Goal: Information Seeking & Learning: Learn about a topic

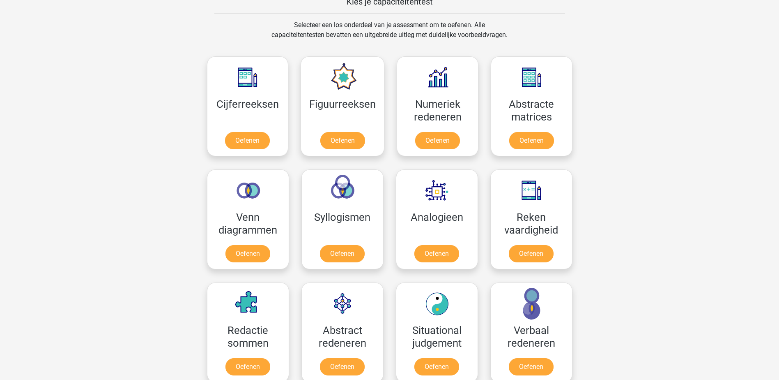
scroll to position [329, 0]
click at [256, 359] on link "Oefenen" at bounding box center [247, 368] width 47 height 18
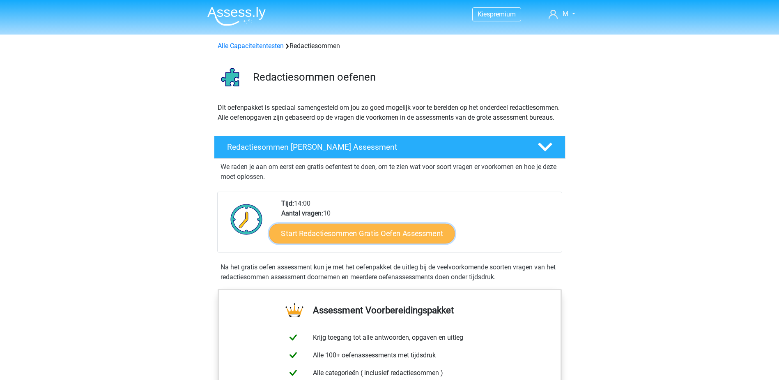
click at [396, 242] on link "Start Redactiesommen Gratis Oefen Assessment" at bounding box center [362, 233] width 186 height 20
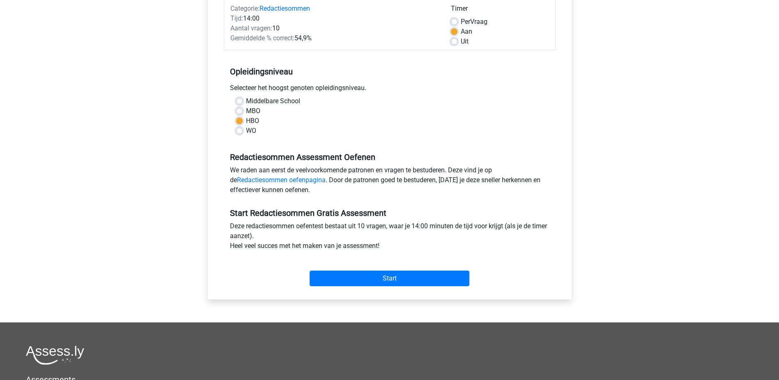
scroll to position [123, 0]
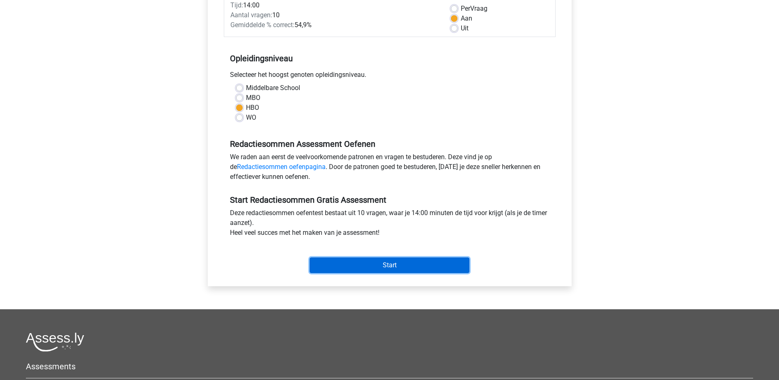
click at [395, 263] on input "Start" at bounding box center [390, 265] width 160 height 16
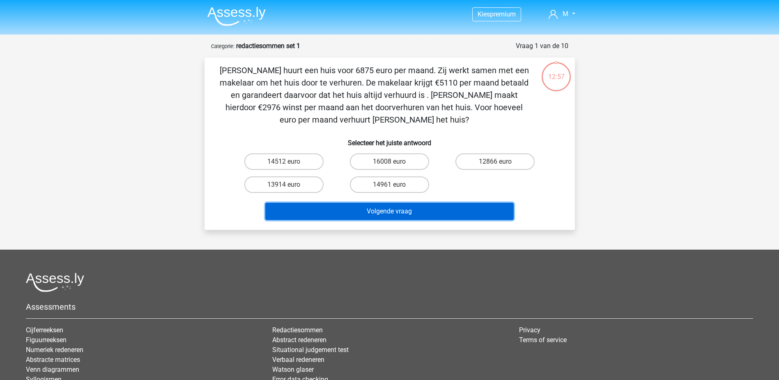
click at [415, 210] on button "Volgende vraag" at bounding box center [389, 211] width 249 height 17
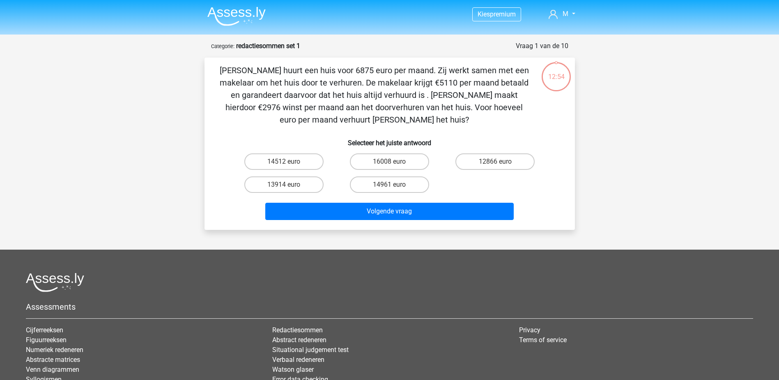
click at [304, 126] on p "[PERSON_NAME] huurt een huis voor 6875 euro per maand. Zij werkt samen met een …" at bounding box center [374, 95] width 313 height 62
click at [303, 160] on label "14512 euro" at bounding box center [283, 161] width 79 height 16
click at [289, 161] on input "14512 euro" at bounding box center [286, 163] width 5 height 5
radio input "true"
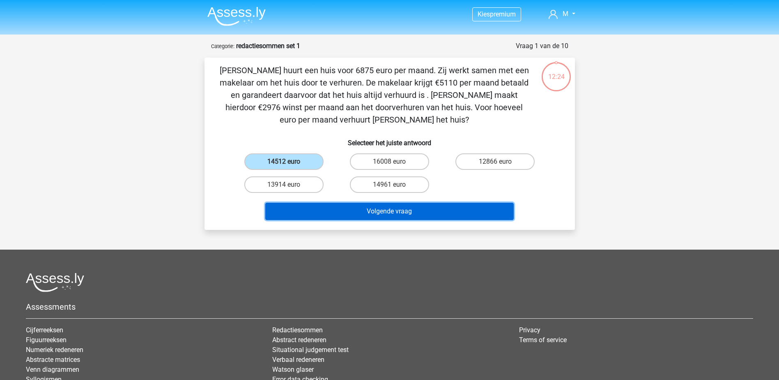
click at [385, 210] on button "Volgende vraag" at bounding box center [389, 211] width 249 height 17
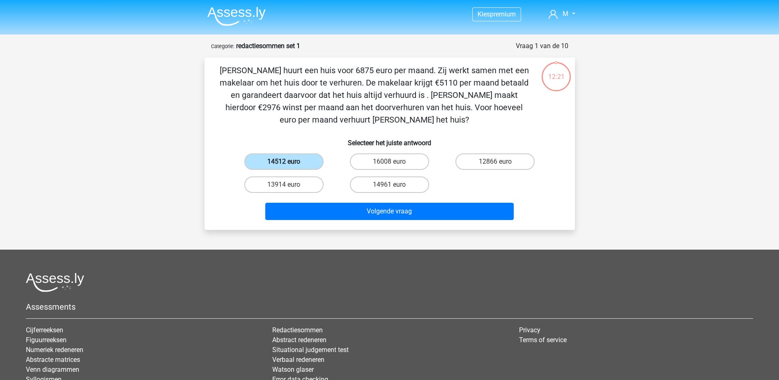
click at [288, 159] on label "14512 euro" at bounding box center [283, 161] width 79 height 16
click at [288, 161] on input "14512 euro" at bounding box center [286, 163] width 5 height 5
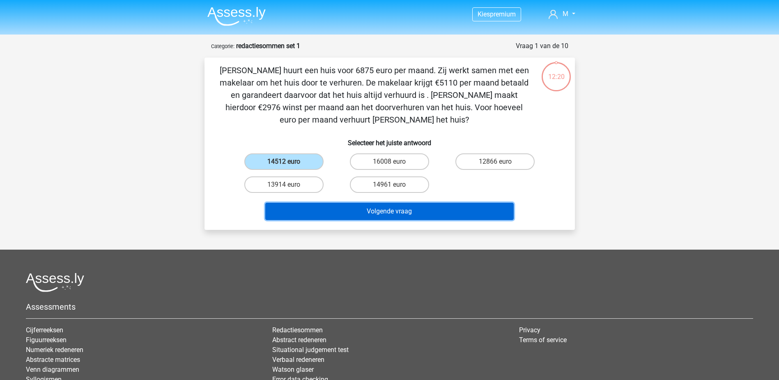
click at [379, 207] on button "Volgende vraag" at bounding box center [389, 211] width 249 height 17
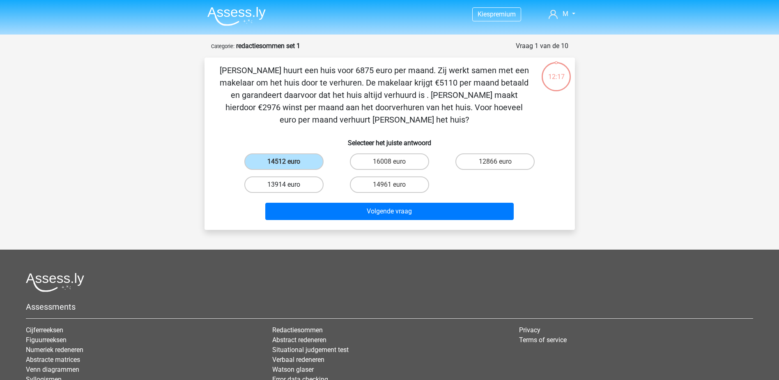
click at [295, 185] on label "13914 euro" at bounding box center [283, 184] width 79 height 16
click at [289, 185] on input "13914 euro" at bounding box center [286, 186] width 5 height 5
radio input "true"
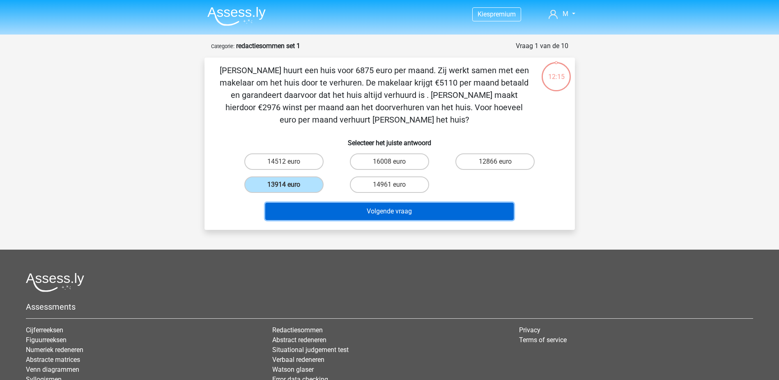
click at [396, 209] on button "Volgende vraag" at bounding box center [389, 211] width 249 height 17
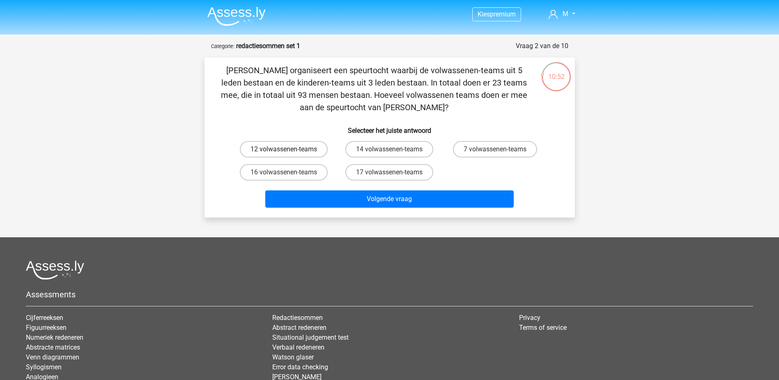
click at [290, 145] on label "12 volwassenen-teams" at bounding box center [284, 149] width 88 height 16
click at [289, 149] on input "12 volwassenen-teams" at bounding box center [286, 151] width 5 height 5
radio input "true"
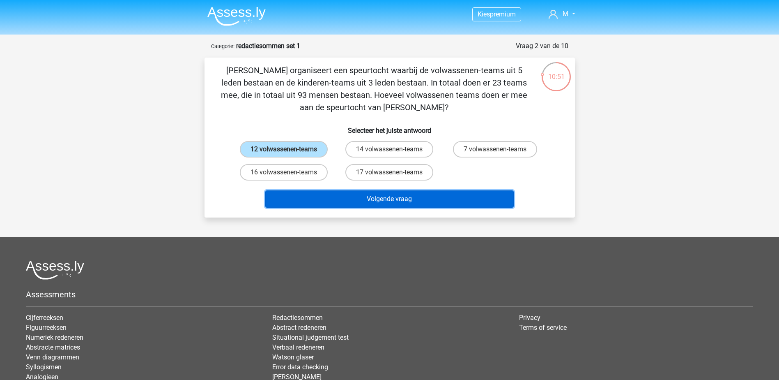
click at [409, 198] on button "Volgende vraag" at bounding box center [389, 198] width 249 height 17
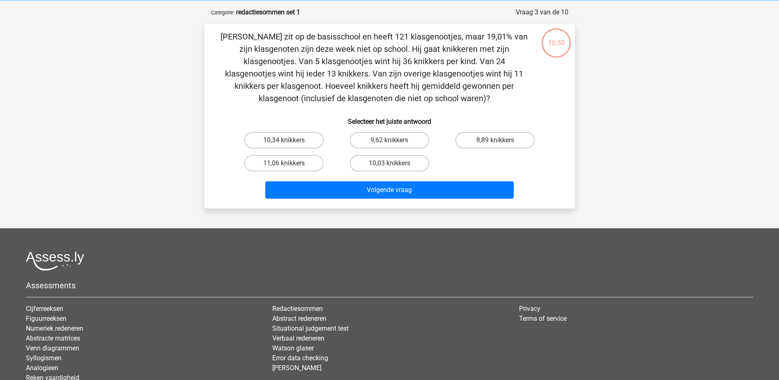
scroll to position [41, 0]
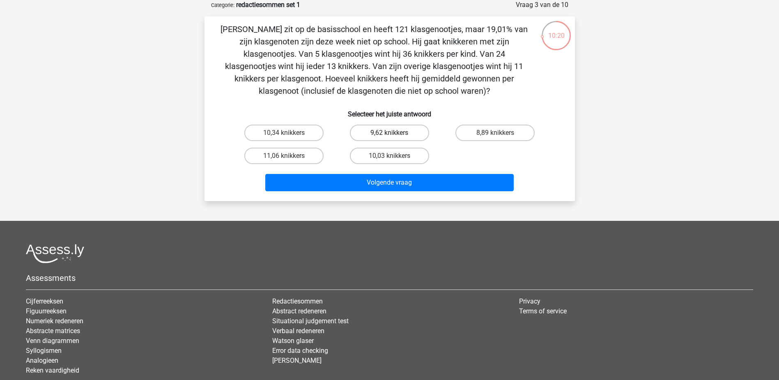
click at [402, 130] on label "9,62 knikkers" at bounding box center [389, 132] width 79 height 16
click at [395, 133] on input "9,62 knikkers" at bounding box center [391, 135] width 5 height 5
radio input "true"
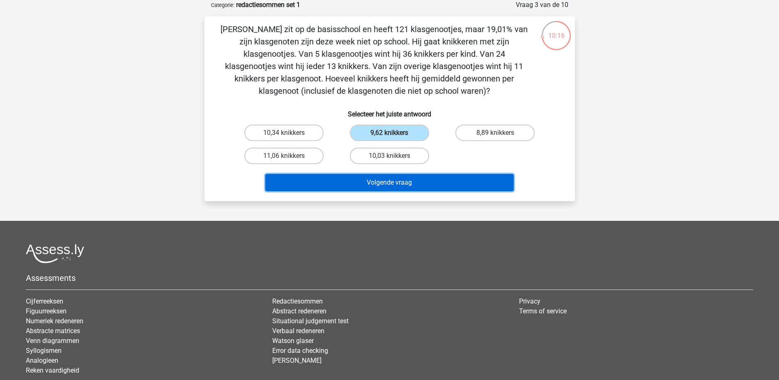
click at [391, 182] on button "Volgende vraag" at bounding box center [389, 182] width 249 height 17
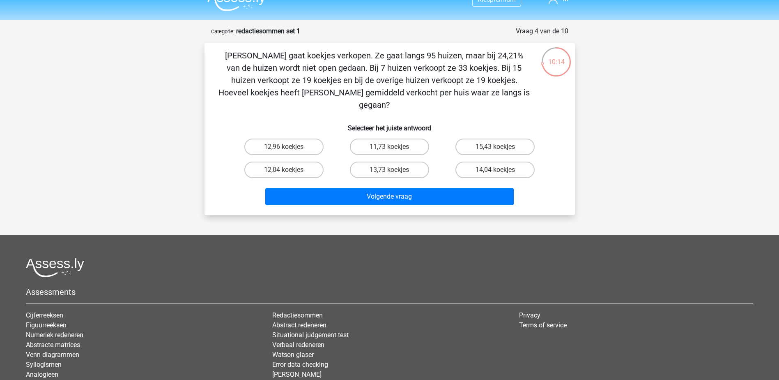
scroll to position [0, 0]
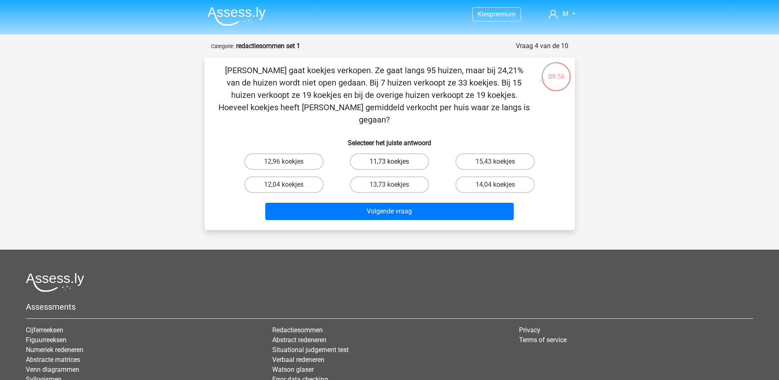
click at [382, 153] on label "11,73 koekjes" at bounding box center [389, 161] width 79 height 16
click at [389, 161] on input "11,73 koekjes" at bounding box center [391, 163] width 5 height 5
radio input "true"
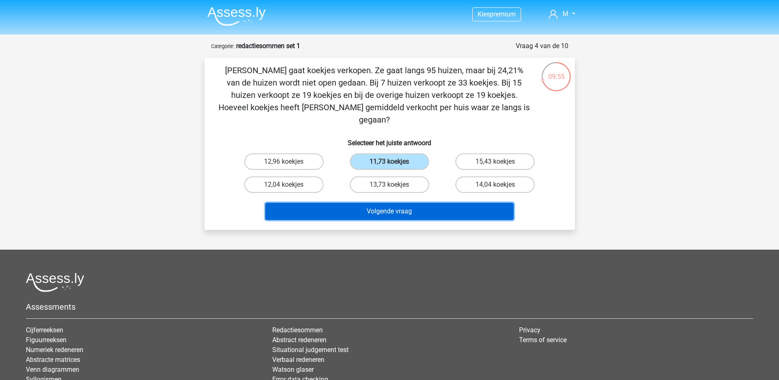
click at [409, 203] on button "Volgende vraag" at bounding box center [389, 211] width 249 height 17
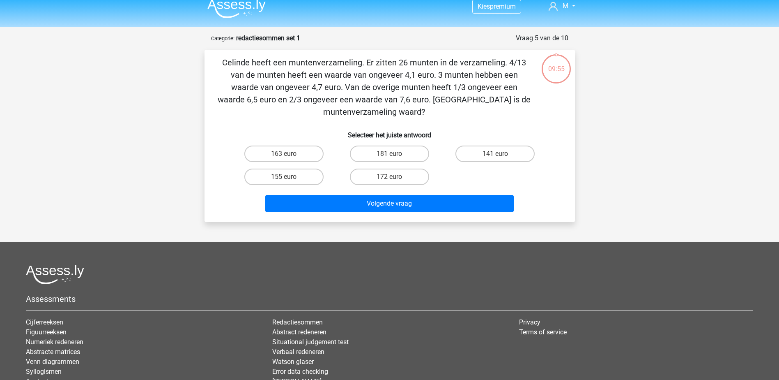
scroll to position [41, 0]
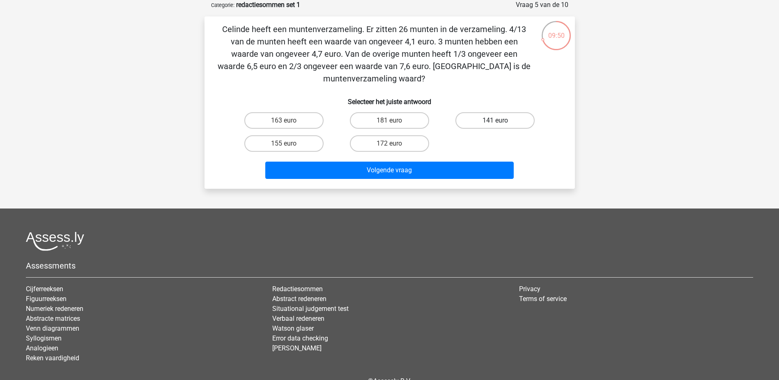
click at [491, 119] on label "141 euro" at bounding box center [495, 120] width 79 height 16
click at [495, 120] on input "141 euro" at bounding box center [497, 122] width 5 height 5
radio input "true"
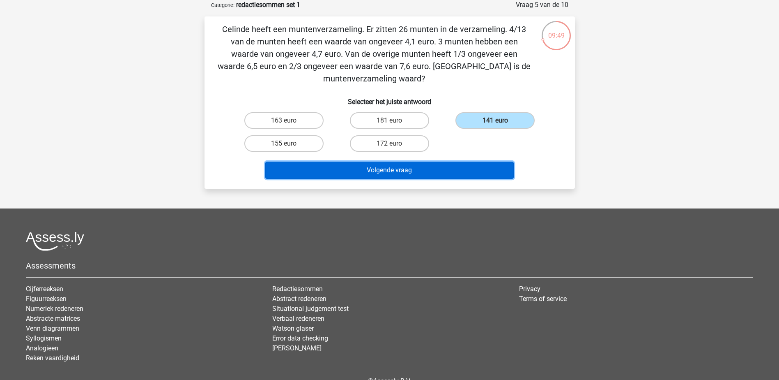
click at [382, 171] on button "Volgende vraag" at bounding box center [389, 169] width 249 height 17
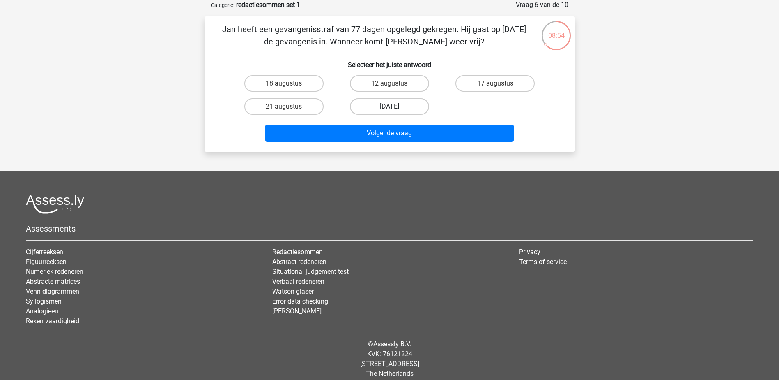
click at [406, 104] on label "13 augustus" at bounding box center [389, 106] width 79 height 16
click at [395, 106] on input "13 augustus" at bounding box center [391, 108] width 5 height 5
radio input "true"
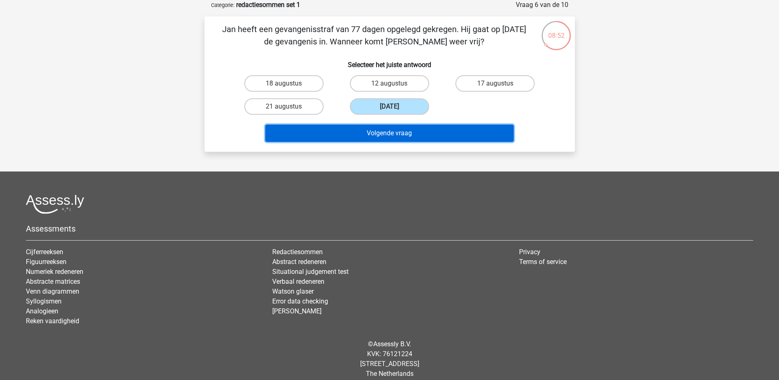
click at [433, 130] on button "Volgende vraag" at bounding box center [389, 132] width 249 height 17
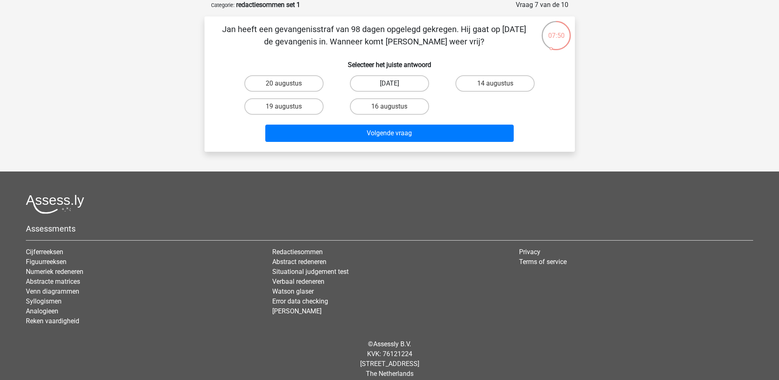
click at [403, 86] on label "22 augustus" at bounding box center [389, 83] width 79 height 16
click at [395, 86] on input "22 augustus" at bounding box center [391, 85] width 5 height 5
radio input "true"
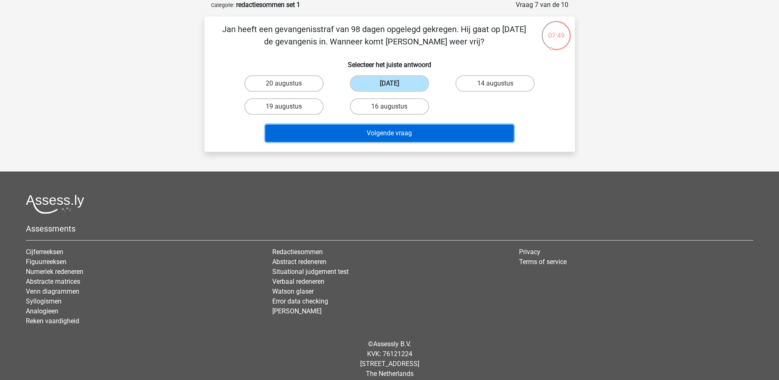
click at [414, 134] on button "Volgende vraag" at bounding box center [389, 132] width 249 height 17
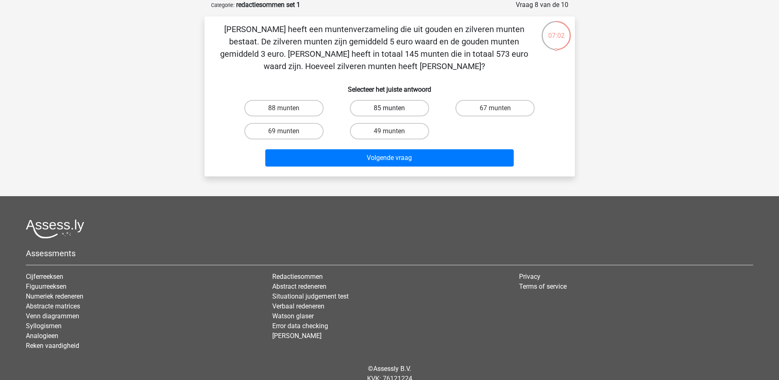
click at [401, 107] on label "85 munten" at bounding box center [389, 108] width 79 height 16
click at [395, 108] on input "85 munten" at bounding box center [391, 110] width 5 height 5
radio input "true"
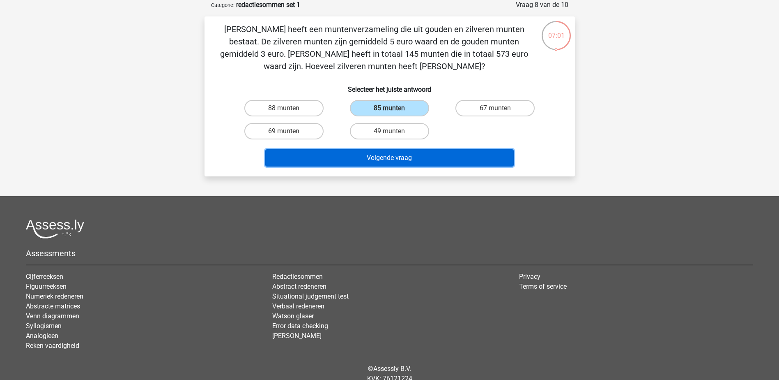
click at [437, 154] on button "Volgende vraag" at bounding box center [389, 157] width 249 height 17
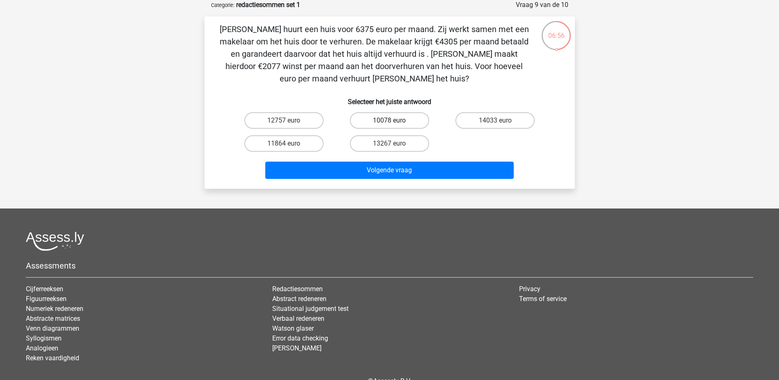
click at [410, 117] on label "10078 euro" at bounding box center [389, 120] width 79 height 16
click at [395, 120] on input "10078 euro" at bounding box center [391, 122] width 5 height 5
radio input "true"
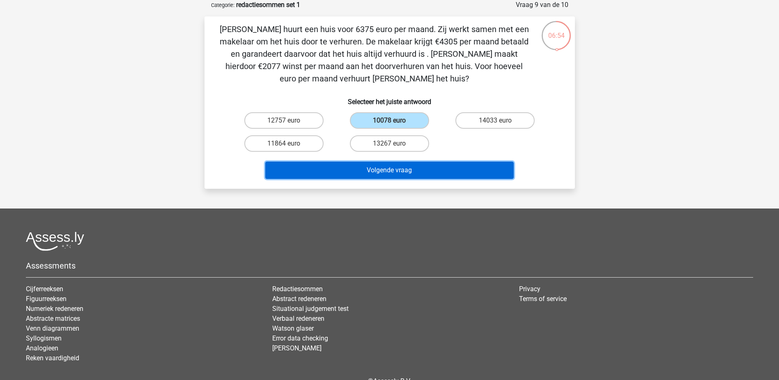
click at [412, 167] on button "Volgende vraag" at bounding box center [389, 169] width 249 height 17
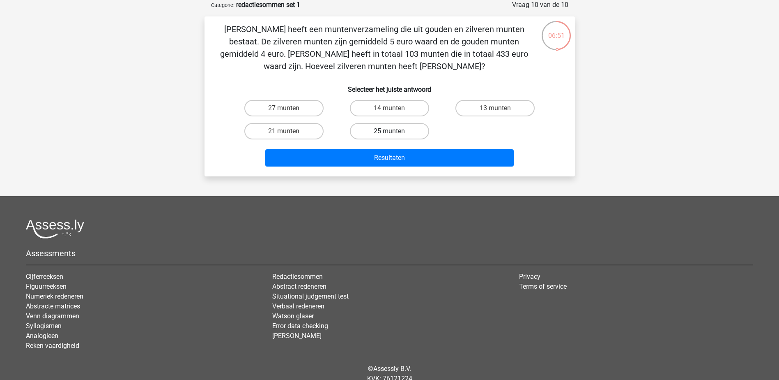
click at [380, 131] on label "25 munten" at bounding box center [389, 131] width 79 height 16
click at [389, 131] on input "25 munten" at bounding box center [391, 133] width 5 height 5
radio input "true"
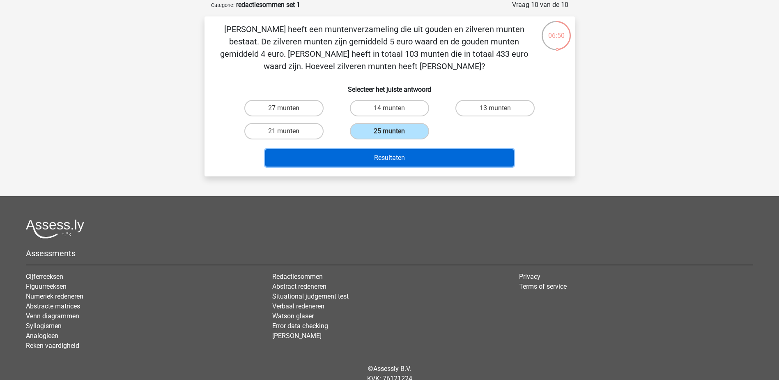
click at [419, 157] on button "Resultaten" at bounding box center [389, 157] width 249 height 17
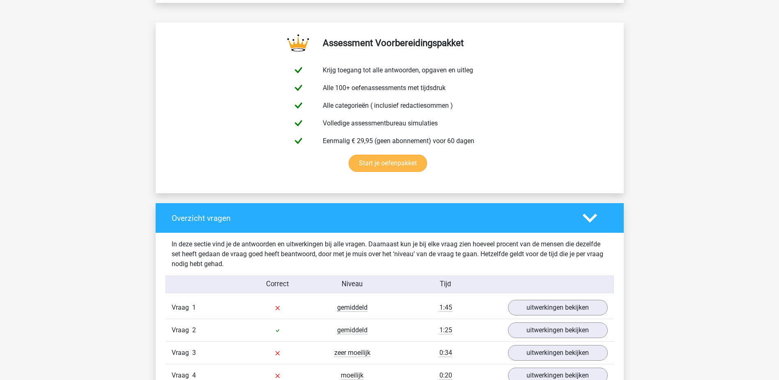
scroll to position [493, 0]
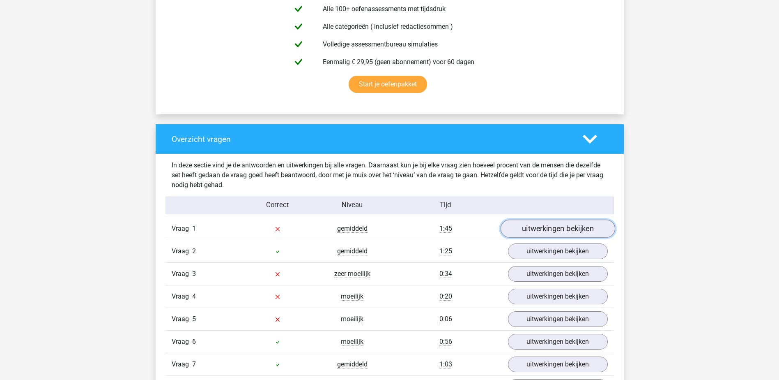
click at [546, 233] on link "uitwerkingen bekijken" at bounding box center [557, 229] width 115 height 18
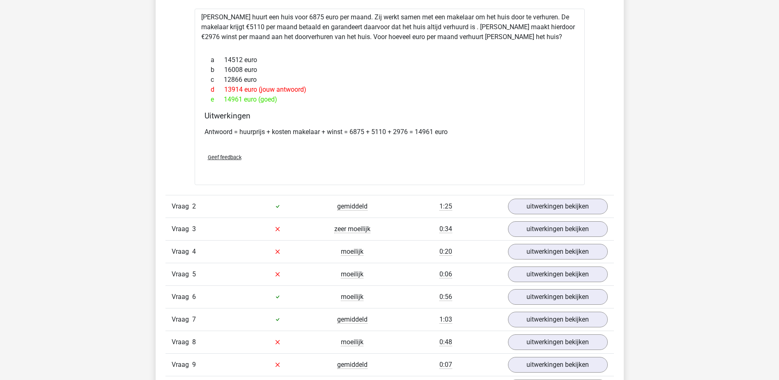
scroll to position [739, 0]
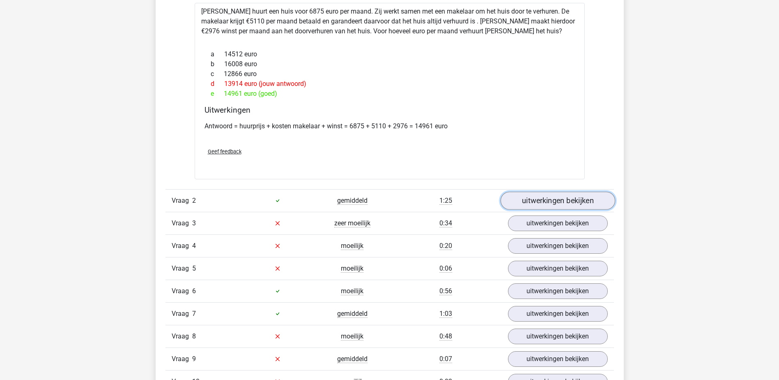
click at [548, 202] on link "uitwerkingen bekijken" at bounding box center [557, 200] width 115 height 18
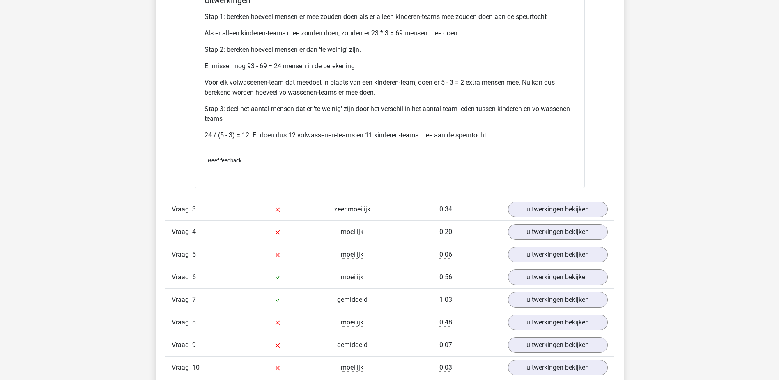
scroll to position [1068, 0]
click at [559, 207] on link "uitwerkingen bekijken" at bounding box center [557, 208] width 115 height 18
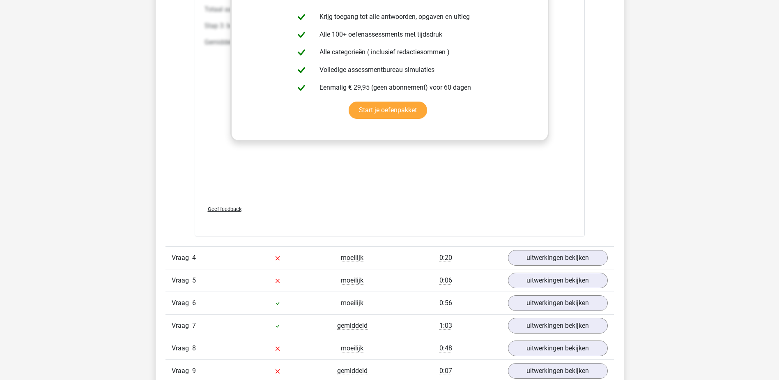
scroll to position [1520, 0]
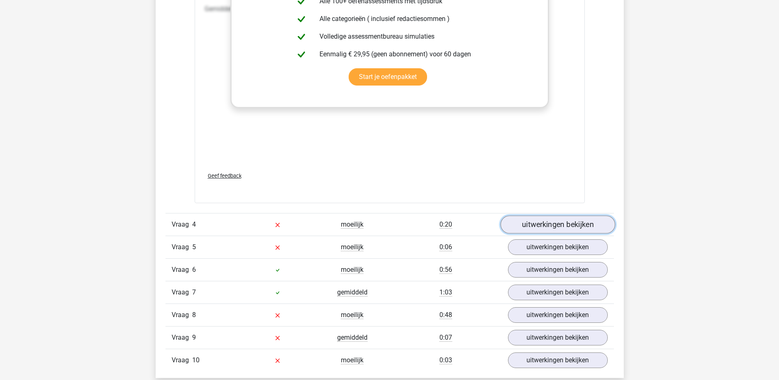
click at [571, 224] on link "uitwerkingen bekijken" at bounding box center [557, 224] width 115 height 18
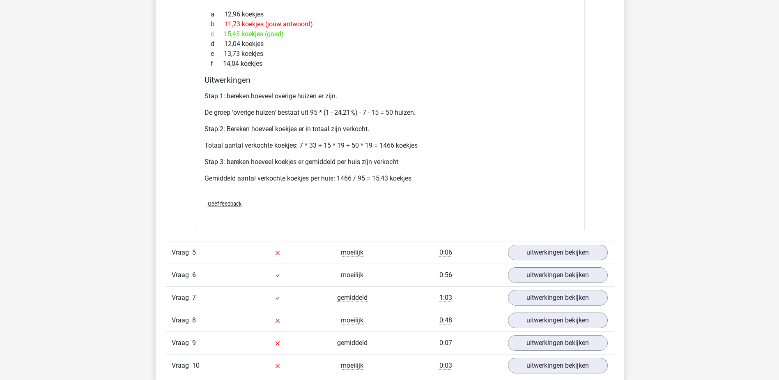
scroll to position [1807, 0]
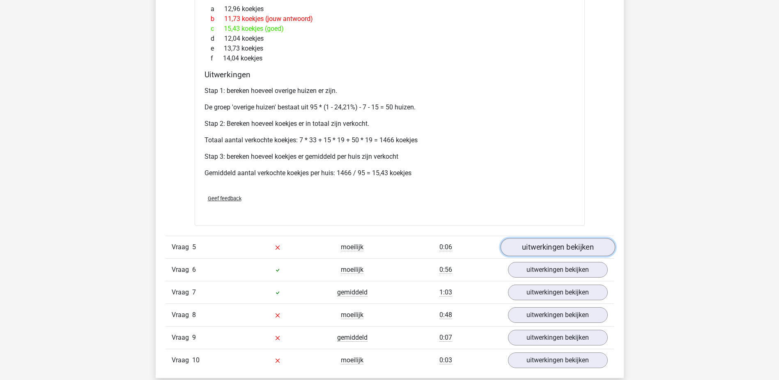
click at [555, 246] on link "uitwerkingen bekijken" at bounding box center [557, 247] width 115 height 18
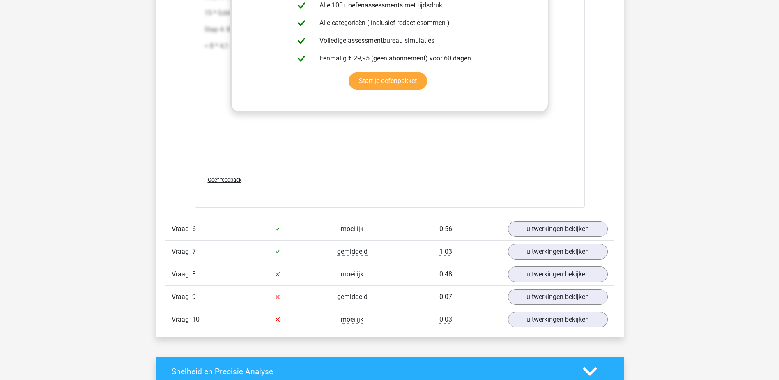
scroll to position [2300, 0]
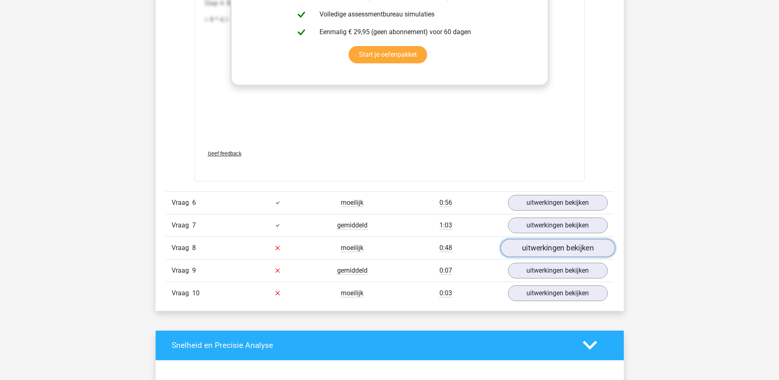
click at [540, 246] on link "uitwerkingen bekijken" at bounding box center [557, 248] width 115 height 18
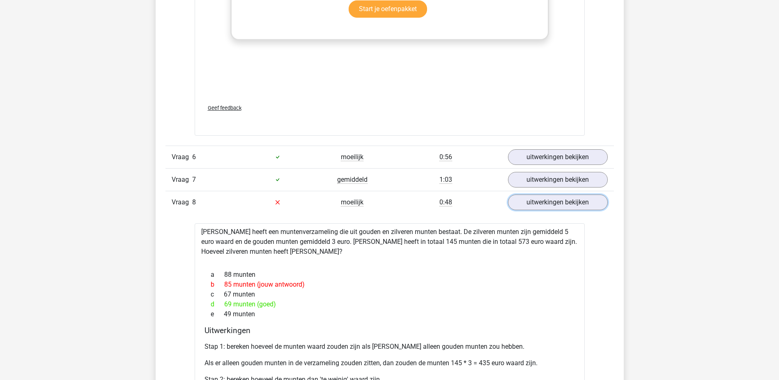
scroll to position [2423, 0]
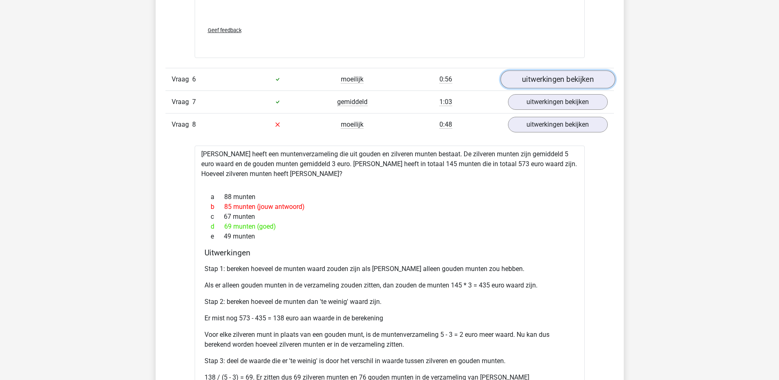
click at [537, 79] on link "uitwerkingen bekijken" at bounding box center [557, 79] width 115 height 18
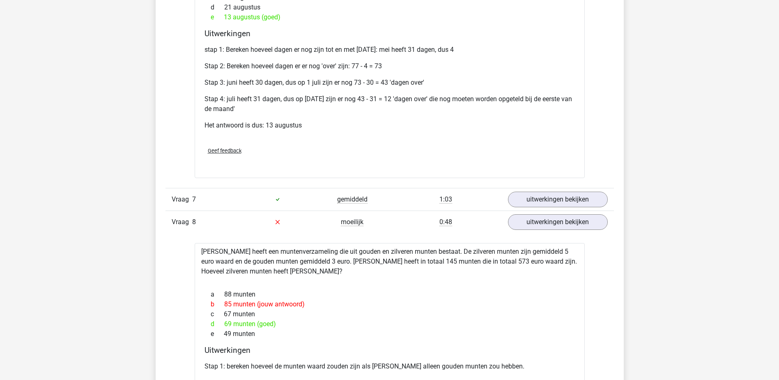
scroll to position [2588, 0]
click at [548, 198] on link "uitwerkingen bekijken" at bounding box center [557, 199] width 115 height 18
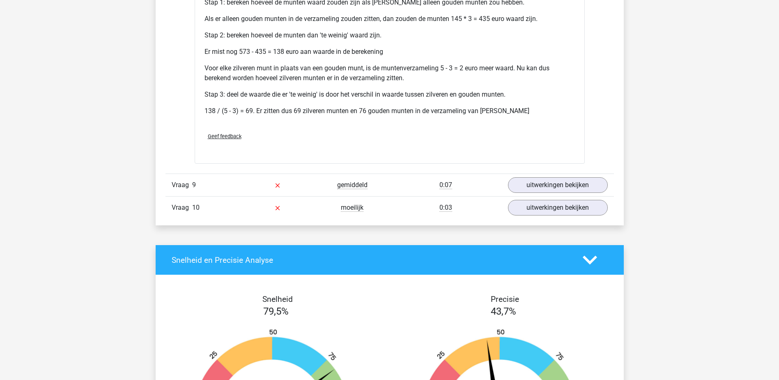
scroll to position [3368, 0]
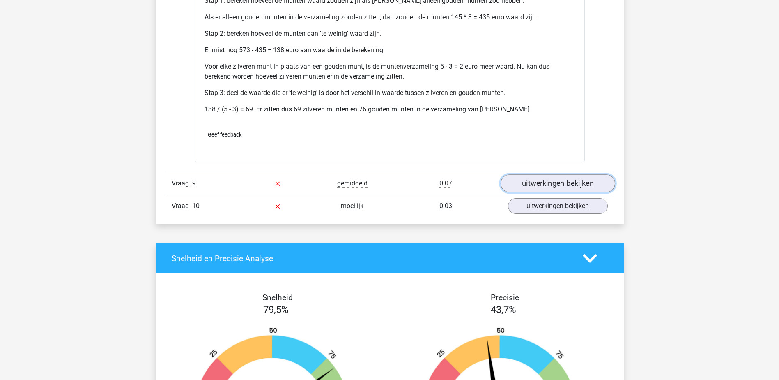
click at [555, 179] on link "uitwerkingen bekijken" at bounding box center [557, 183] width 115 height 18
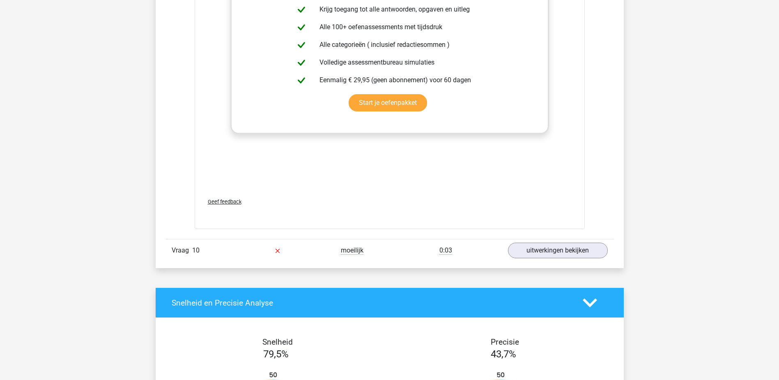
scroll to position [3779, 0]
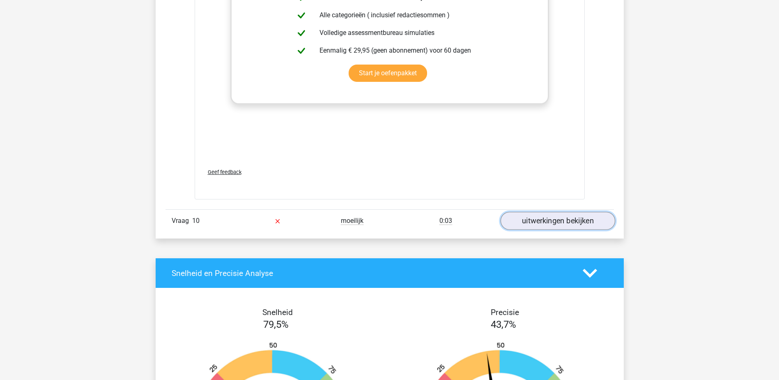
click at [543, 220] on link "uitwerkingen bekijken" at bounding box center [557, 221] width 115 height 18
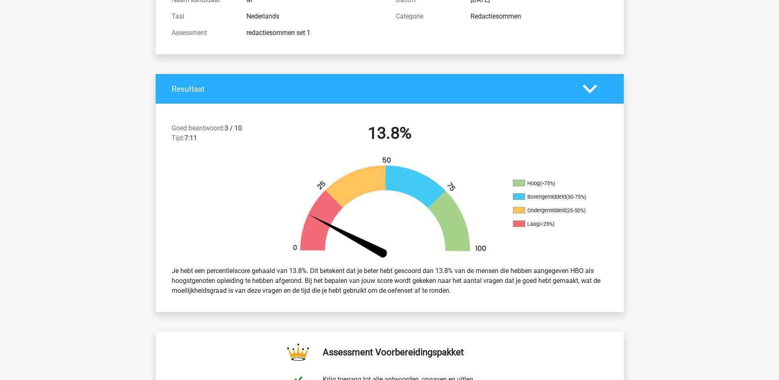
scroll to position [0, 0]
